Goal: Transaction & Acquisition: Purchase product/service

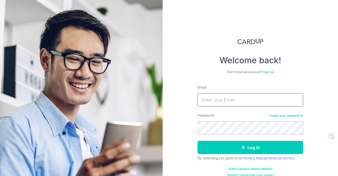
click at [219, 99] on input "Email" at bounding box center [251, 99] width 106 height 13
type input "[EMAIL_ADDRESS][DOMAIN_NAME]"
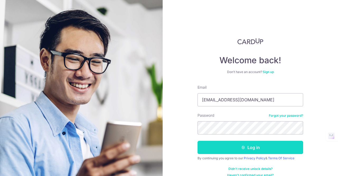
click at [245, 148] on button "Log in" at bounding box center [251, 147] width 106 height 13
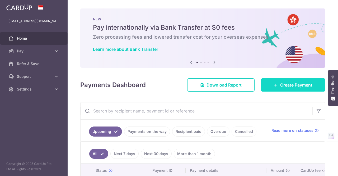
click at [289, 79] on link "Create Payment" at bounding box center [293, 84] width 65 height 13
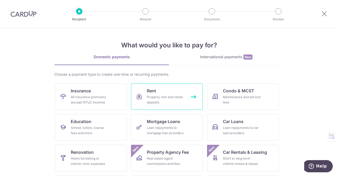
scroll to position [30, 0]
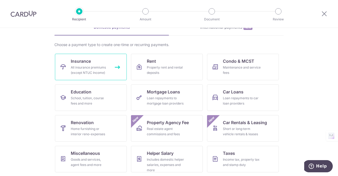
click at [83, 57] on link "Insurance All insurance premiums (except NTUC Income)" at bounding box center [91, 67] width 72 height 26
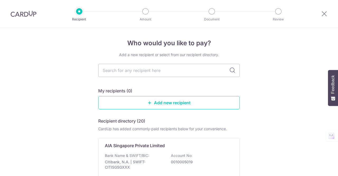
click at [138, 68] on input "text" at bounding box center [169, 70] width 142 height 13
type input "hsbc"
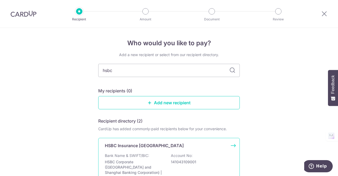
click at [146, 144] on p "HSBC Insurance Singapore" at bounding box center [144, 145] width 79 height 6
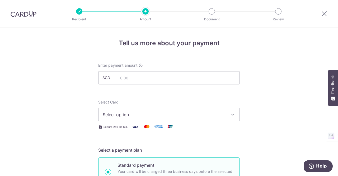
click at [78, 11] on div at bounding box center [79, 11] width 6 height 6
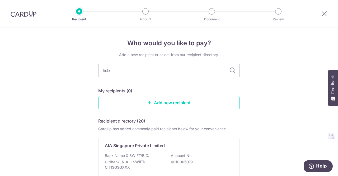
type input "hsbc"
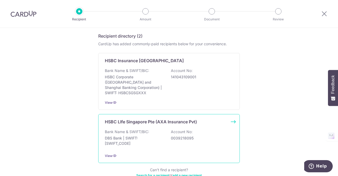
click at [152, 121] on div "HSBC LIfe Singapore Pte (AXA Insurance Pvt) Bank Name & SWIFT/BIC: DBS Bank | S…" at bounding box center [169, 138] width 142 height 49
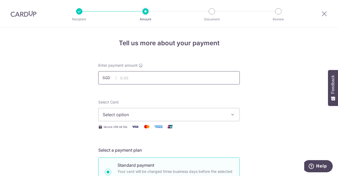
click at [131, 82] on input "text" at bounding box center [169, 77] width 142 height 13
type input "878.40"
click at [138, 116] on span "Select option" at bounding box center [164, 114] width 123 height 6
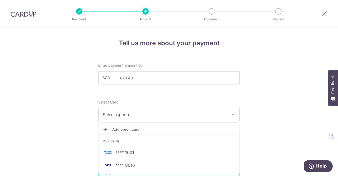
scroll to position [62, 0]
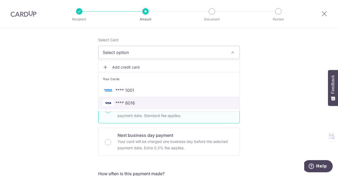
click at [118, 100] on span "**** 8016" at bounding box center [126, 103] width 20 height 6
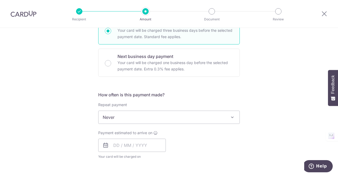
scroll to position [141, 0]
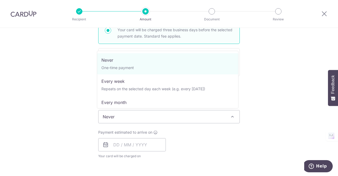
click at [130, 121] on span "Never" at bounding box center [169, 116] width 141 height 13
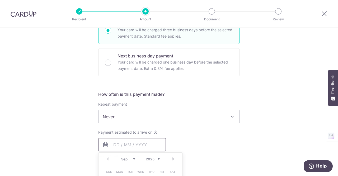
click at [136, 147] on input "text" at bounding box center [132, 144] width 68 height 13
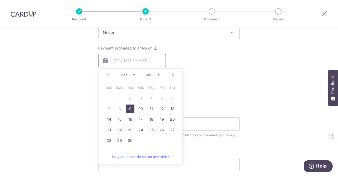
scroll to position [228, 0]
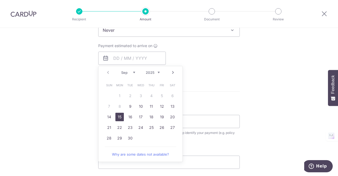
click at [116, 113] on link "15" at bounding box center [120, 117] width 8 height 8
type input "15/09/2025"
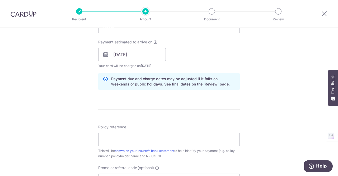
scroll to position [232, 0]
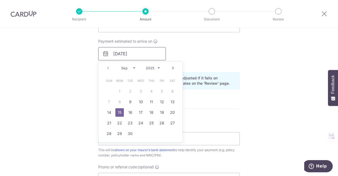
click at [136, 57] on input "15/09/2025" at bounding box center [132, 53] width 68 height 13
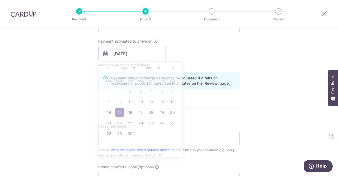
click at [66, 81] on div "Tell us more about your payment Enter payment amount SGD 878.40 878.40 Select C…" at bounding box center [169, 45] width 338 height 500
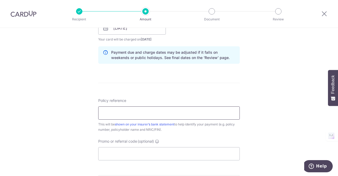
scroll to position [258, 0]
click at [109, 117] on input "Policy reference" at bounding box center [169, 112] width 142 height 13
type input "0"
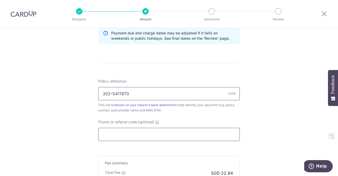
type input "302-5411970"
click at [121, 138] on input "Promo or referral code (optional)" at bounding box center [169, 134] width 142 height 13
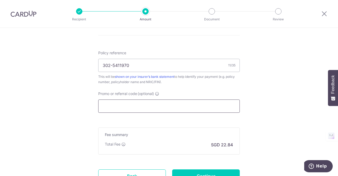
scroll to position [306, 0]
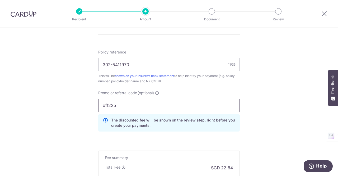
type input "off225"
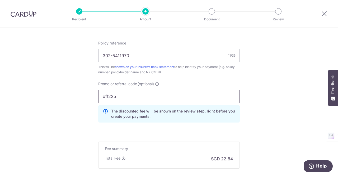
scroll to position [374, 0]
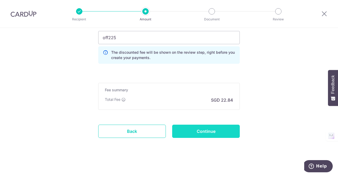
click at [217, 127] on input "Continue" at bounding box center [206, 131] width 68 height 13
type input "Create Schedule"
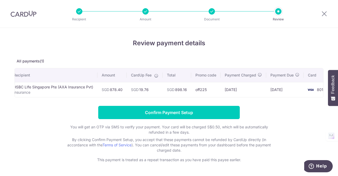
scroll to position [0, 18]
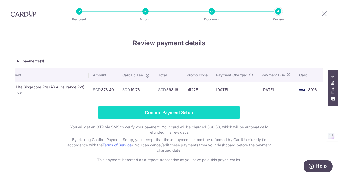
click at [180, 112] on input "Confirm Payment Setup" at bounding box center [169, 112] width 142 height 13
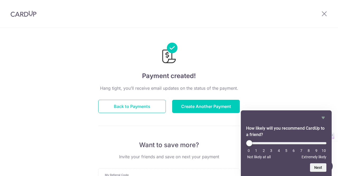
click at [143, 106] on button "Back to Payments" at bounding box center [132, 106] width 68 height 13
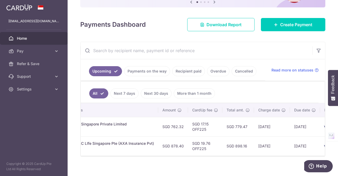
scroll to position [0, 172]
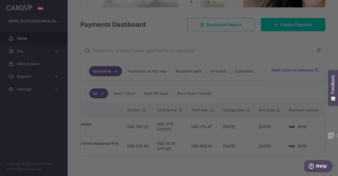
click at [292, 88] on div at bounding box center [171, 89] width 342 height 178
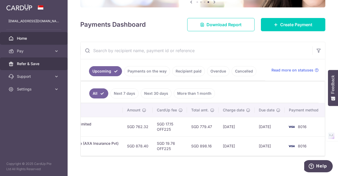
click at [44, 63] on span "Refer & Save" at bounding box center [34, 63] width 35 height 5
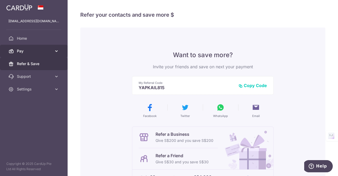
click at [49, 47] on link "Pay" at bounding box center [34, 51] width 68 height 13
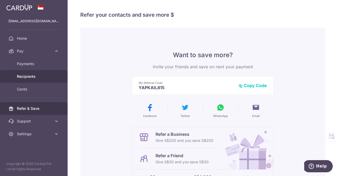
click at [32, 74] on span "Recipients" at bounding box center [34, 76] width 35 height 5
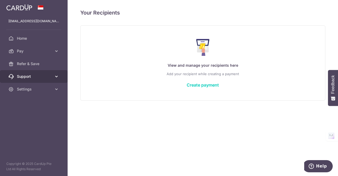
click at [40, 76] on span "Support" at bounding box center [34, 76] width 35 height 5
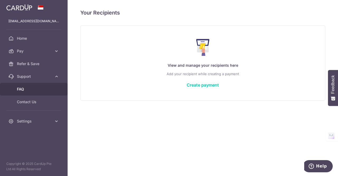
click at [30, 91] on span "FAQ" at bounding box center [34, 88] width 35 height 5
